Goal: Find specific page/section: Find specific page/section

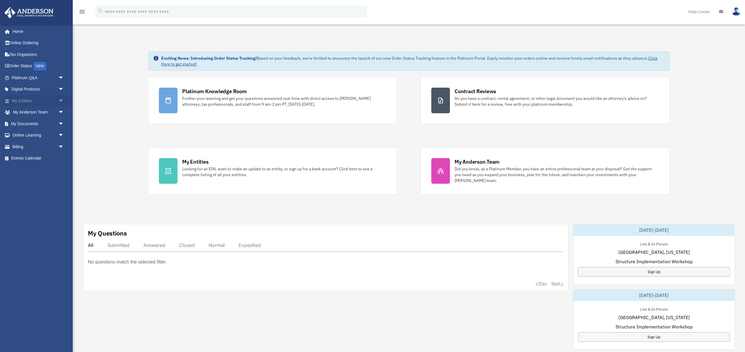
click at [61, 100] on span "arrow_drop_down" at bounding box center [64, 101] width 12 height 12
click at [60, 182] on span "arrow_drop_down" at bounding box center [64, 181] width 12 height 12
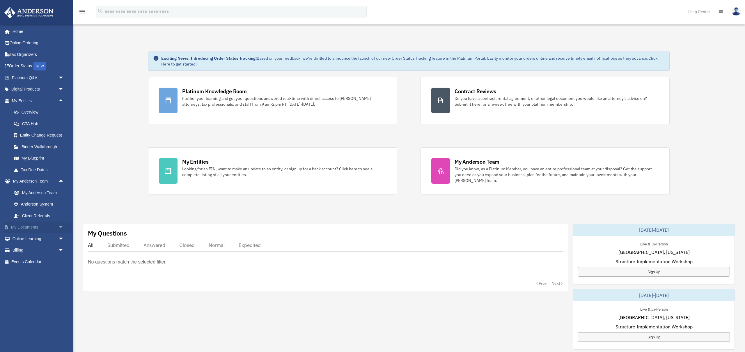
click at [63, 228] on span "arrow_drop_down" at bounding box center [64, 227] width 12 height 12
click at [28, 240] on link "Box" at bounding box center [40, 239] width 65 height 12
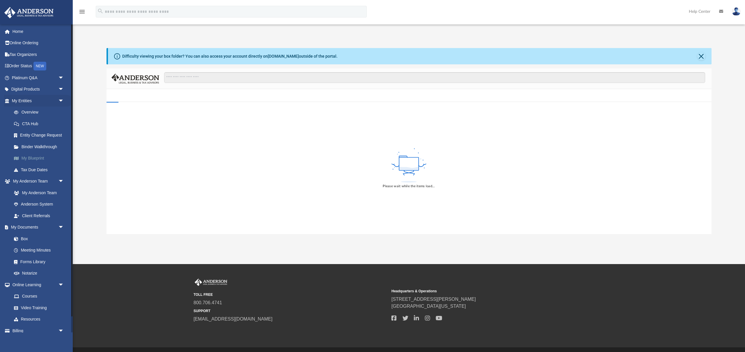
click at [40, 157] on link "My Blueprint" at bounding box center [40, 158] width 65 height 12
